Goal: Transaction & Acquisition: Purchase product/service

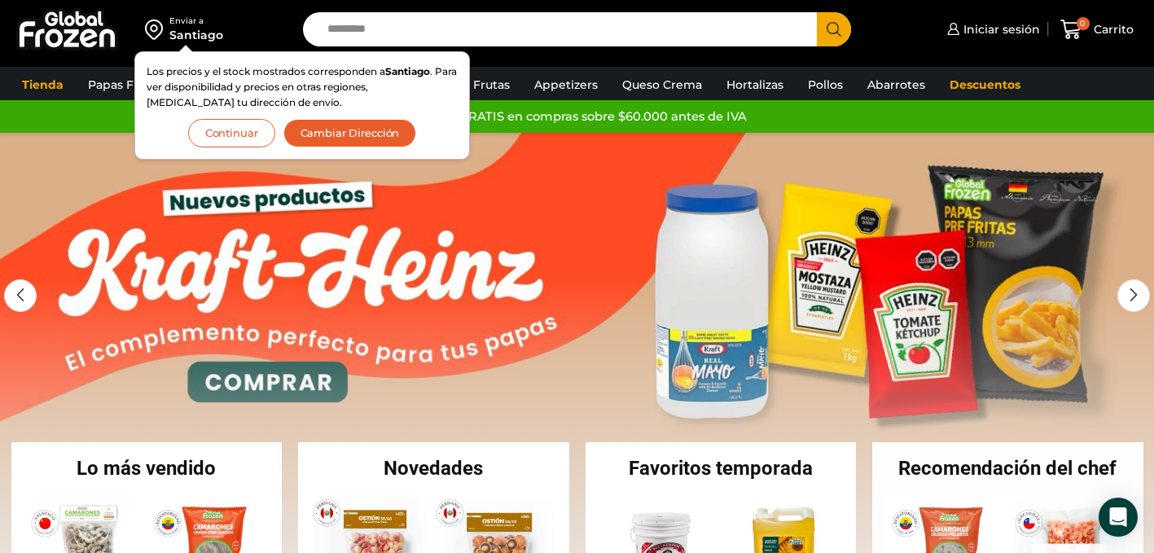
click at [222, 137] on button "Continuar" at bounding box center [231, 133] width 87 height 28
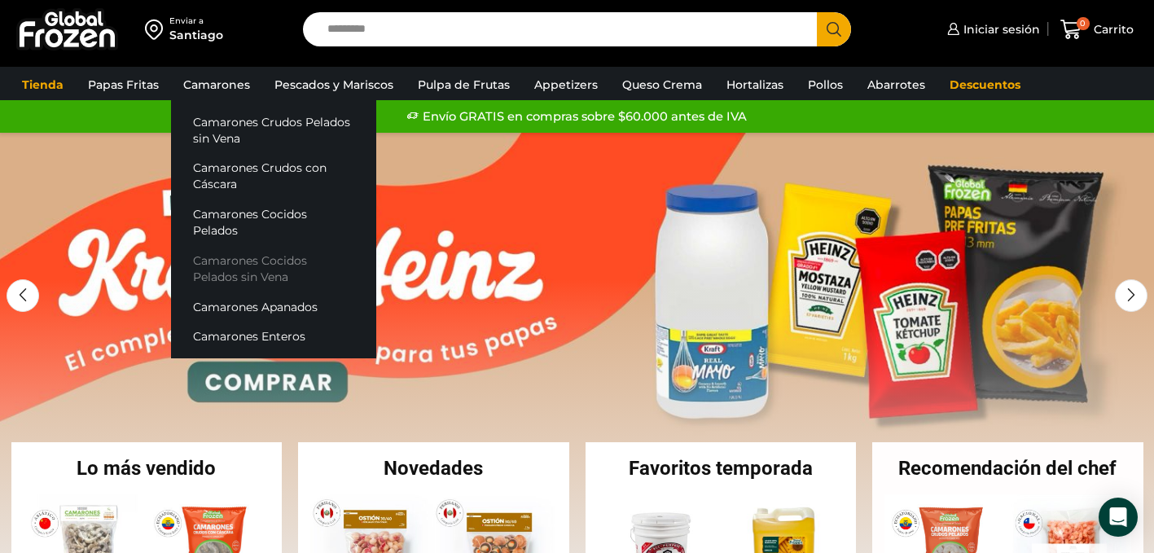
click at [272, 258] on link "Camarones Cocidos Pelados sin Vena" at bounding box center [273, 269] width 205 height 46
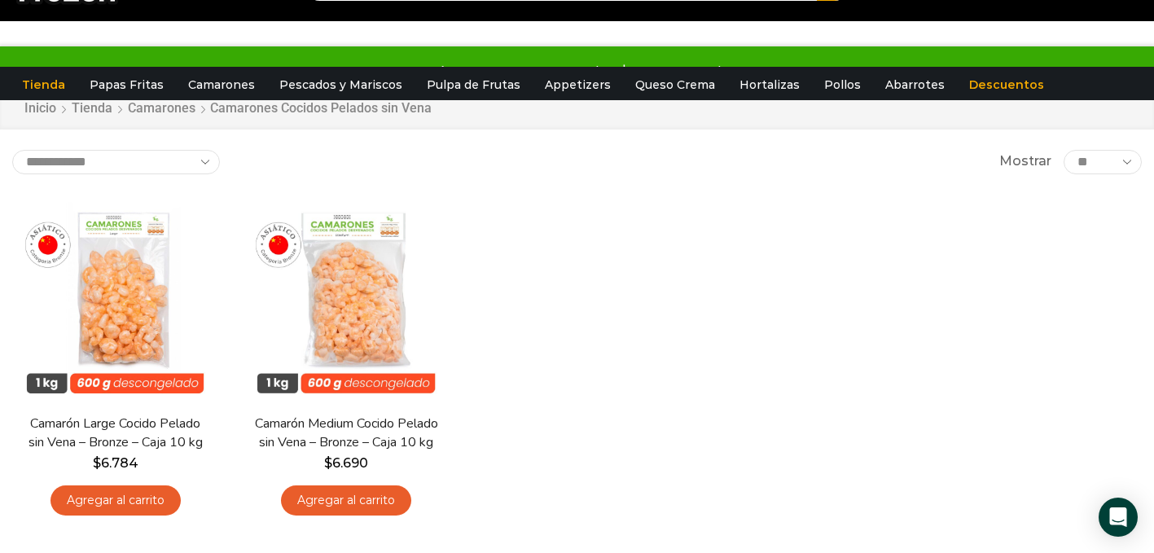
scroll to position [75, 0]
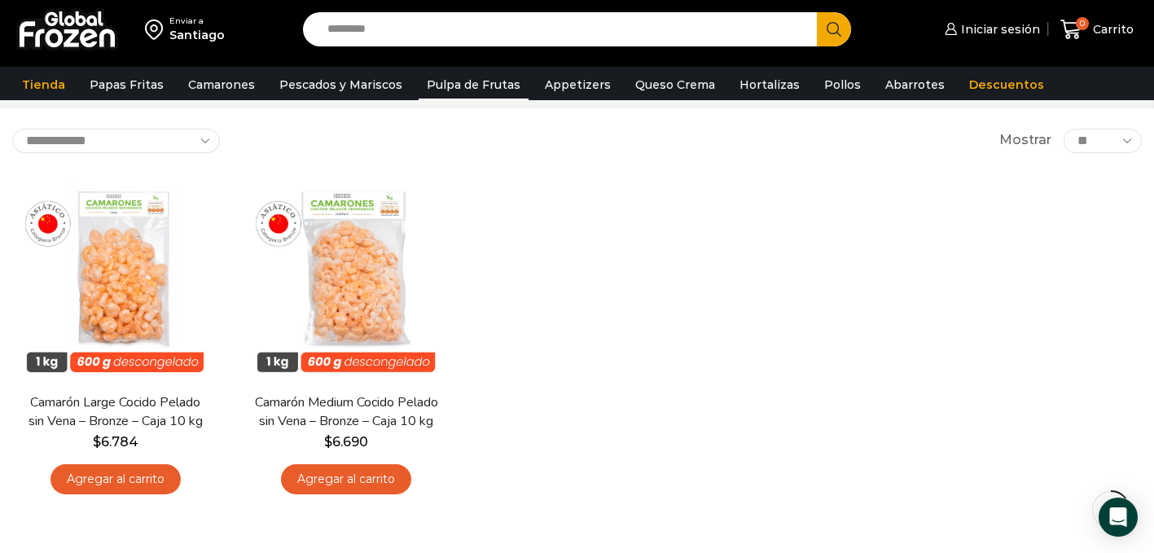
click at [443, 89] on link "Pulpa de Frutas" at bounding box center [474, 84] width 110 height 31
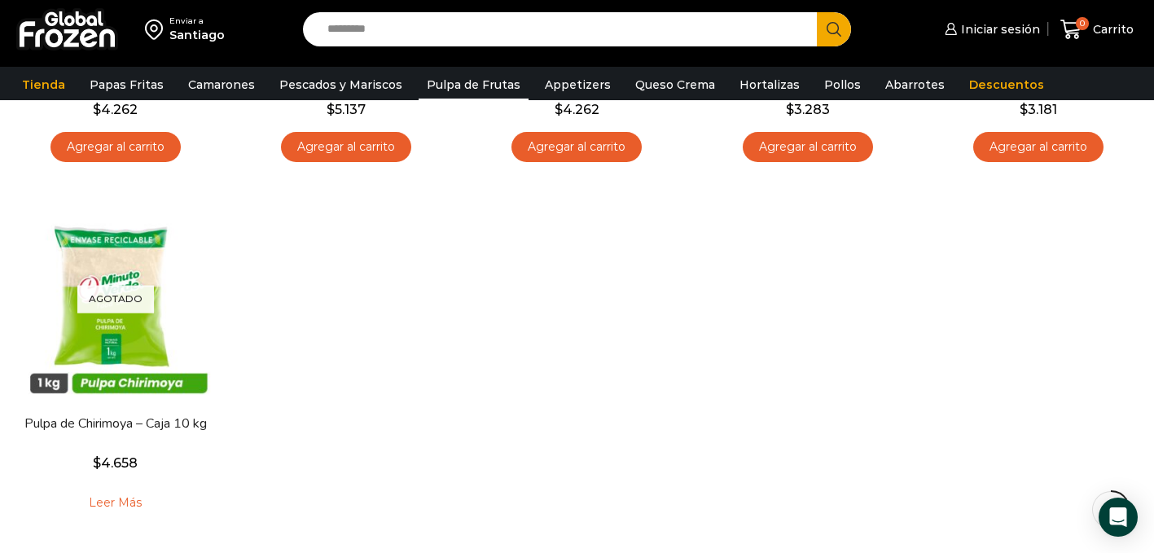
scroll to position [39, 0]
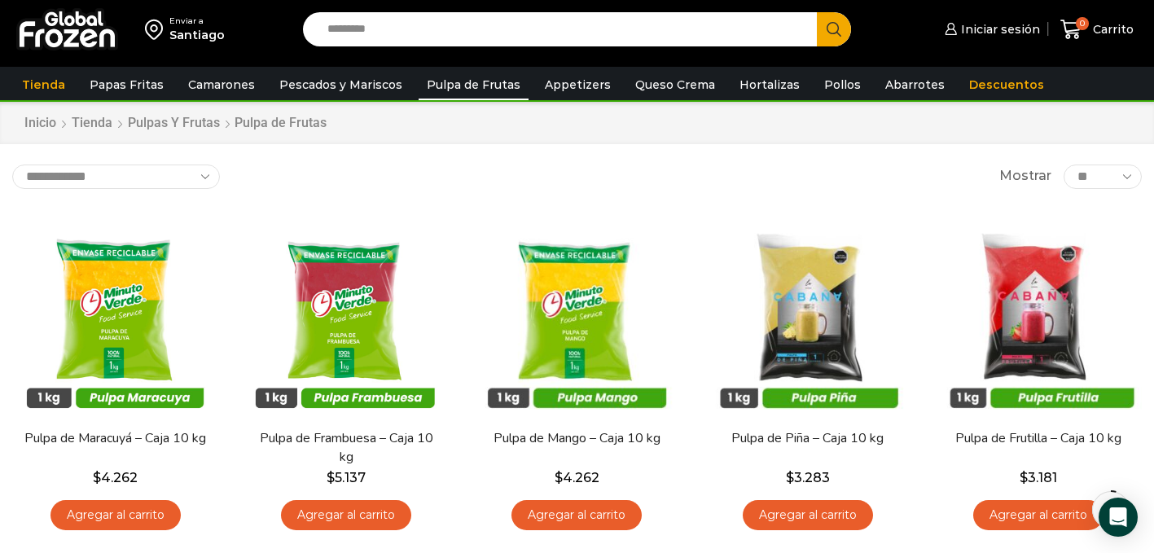
click at [563, 32] on input "Search input" at bounding box center [564, 29] width 490 height 34
type input "*****"
click at [817, 12] on button "Search" at bounding box center [834, 29] width 34 height 34
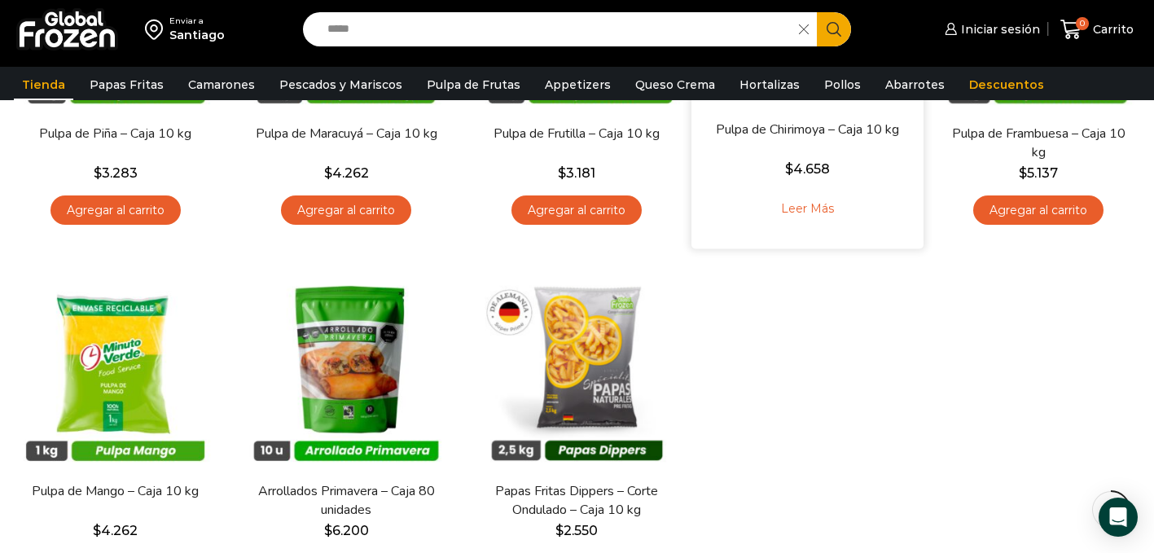
scroll to position [750, 0]
